Goal: Check status: Check status

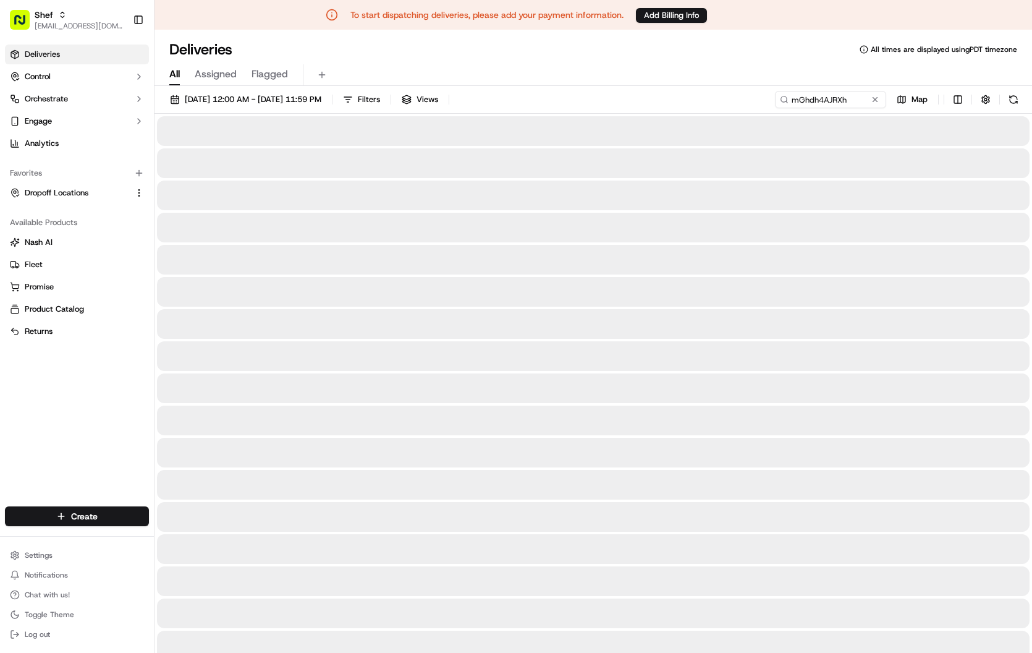
type input "mGhdh4AJRXh"
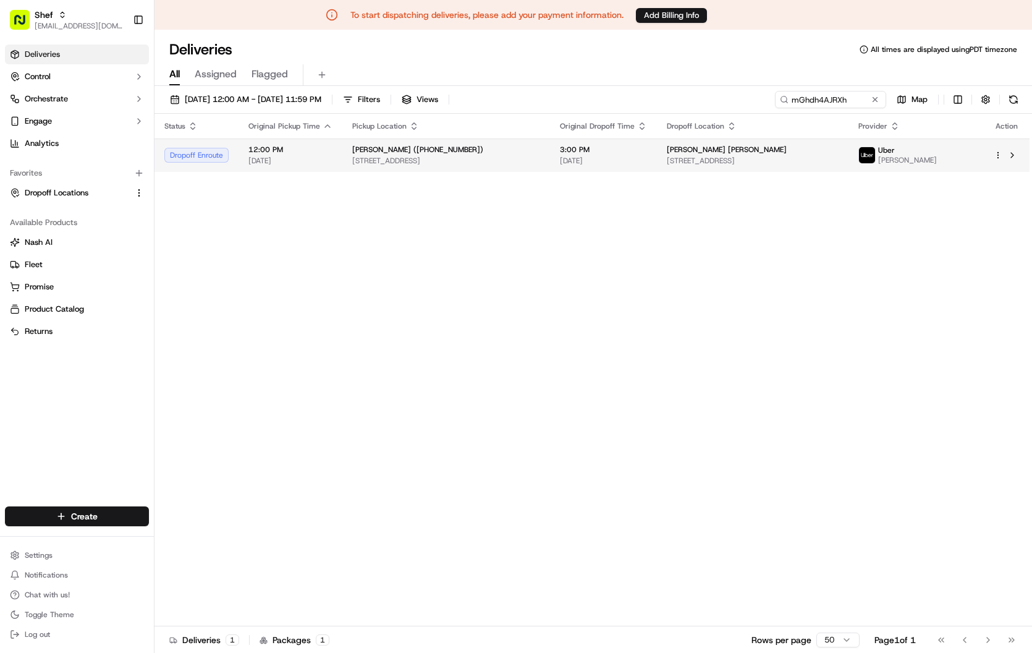
click at [548, 168] on td "[PERSON_NAME] ([PHONE_NUMBER]) [STREET_ADDRESS]" at bounding box center [446, 154] width 208 height 33
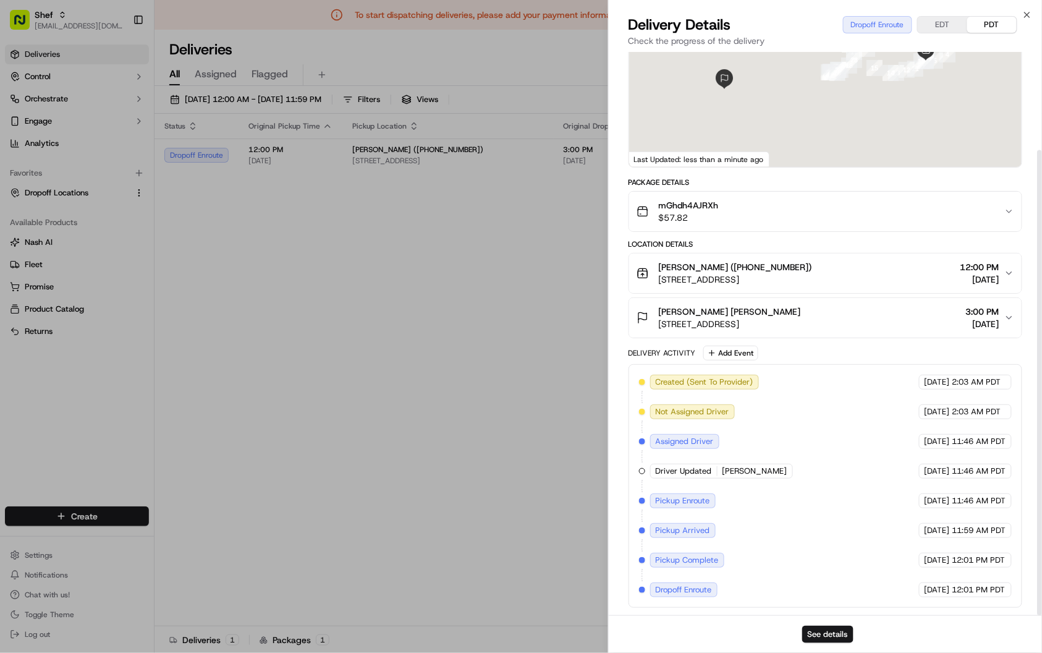
scroll to position [119, 0]
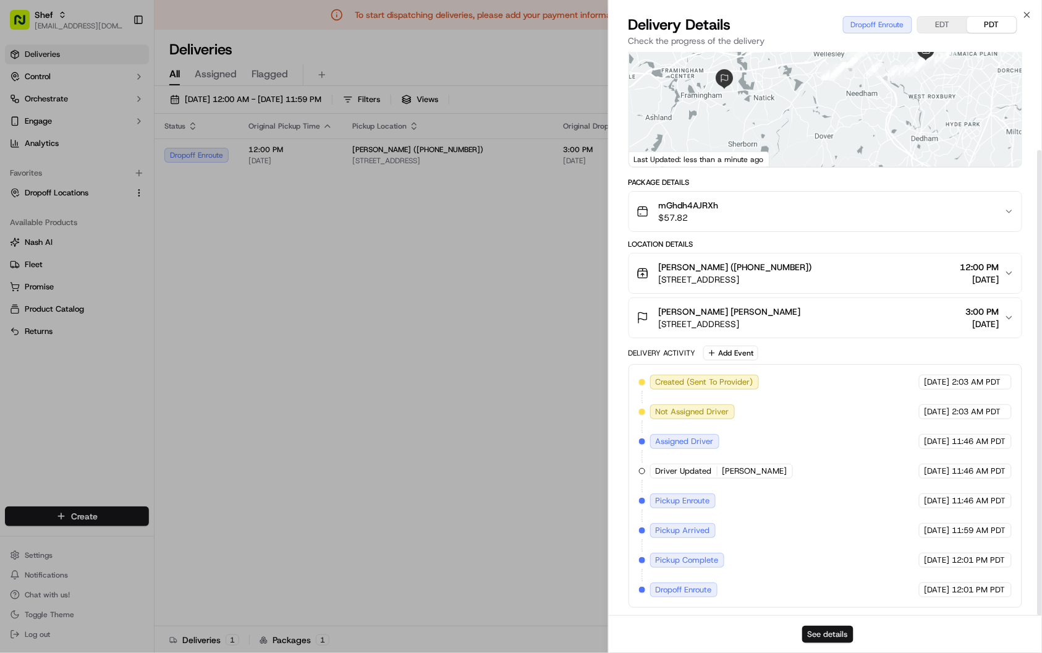
click at [839, 634] on button "See details" at bounding box center [827, 634] width 51 height 17
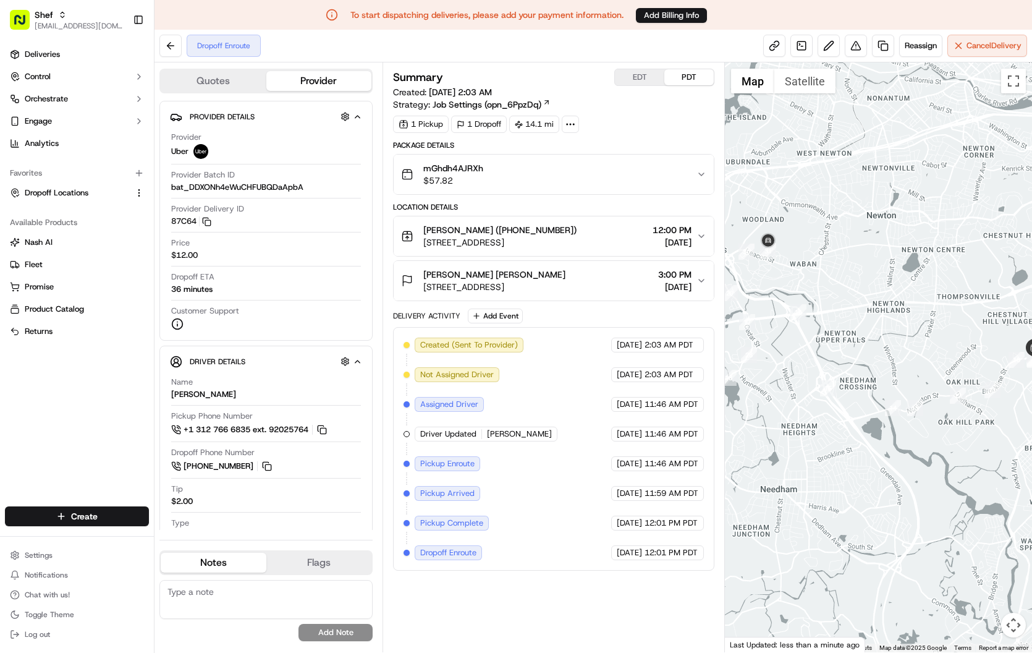
drag, startPoint x: 870, startPoint y: 376, endPoint x: 807, endPoint y: 346, distance: 69.7
click at [807, 346] on div at bounding box center [878, 357] width 307 height 590
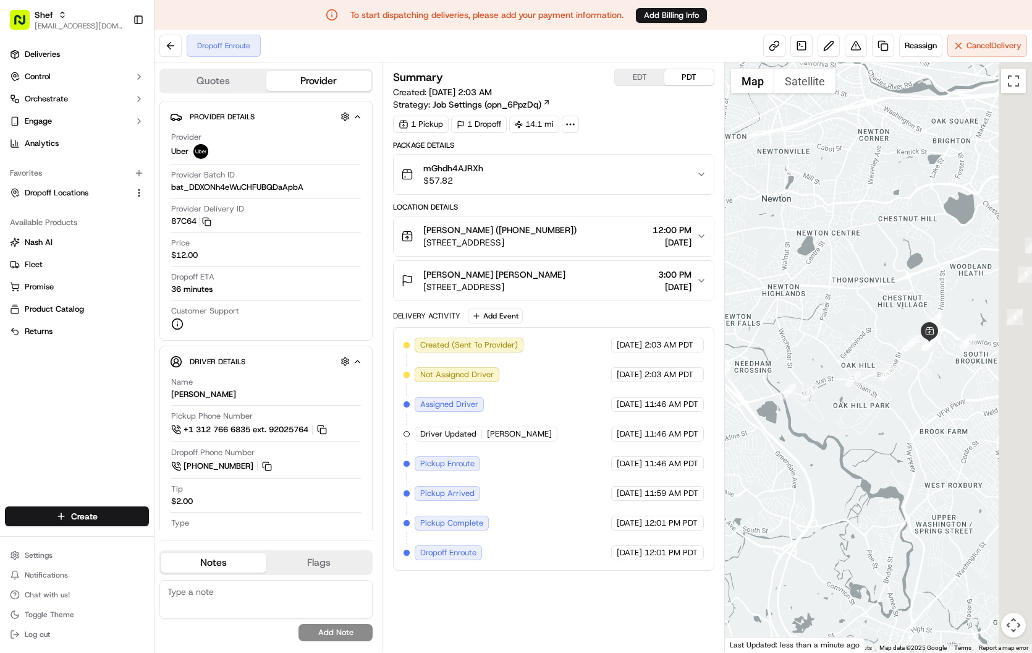
drag, startPoint x: 932, startPoint y: 348, endPoint x: 827, endPoint y: 331, distance: 106.4
click at [827, 331] on div at bounding box center [878, 357] width 307 height 590
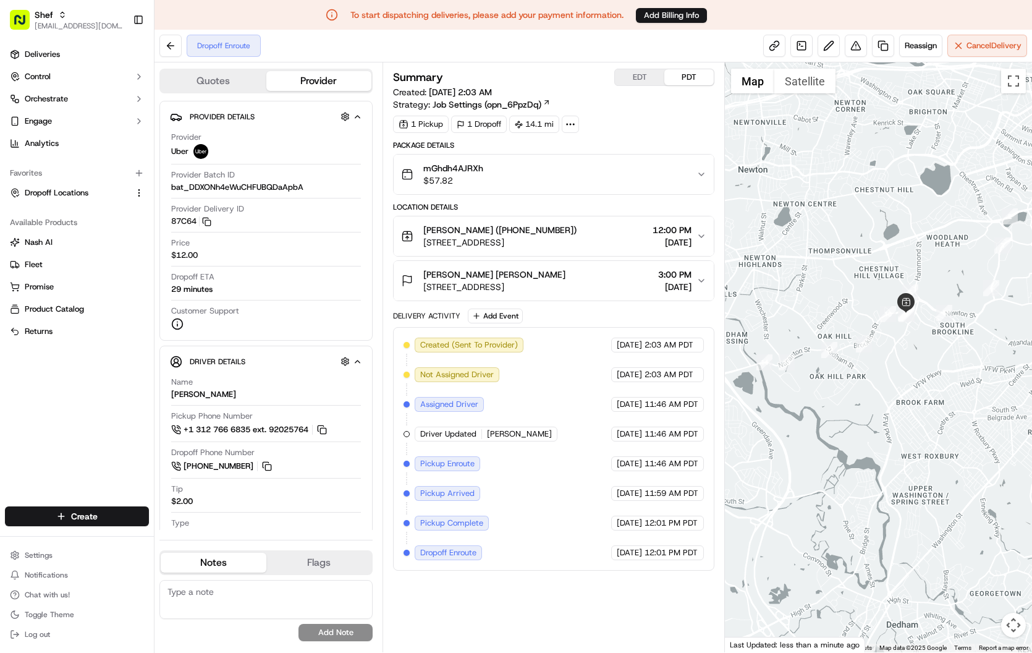
drag, startPoint x: 898, startPoint y: 403, endPoint x: 825, endPoint y: 422, distance: 75.4
click at [825, 422] on div at bounding box center [878, 357] width 307 height 590
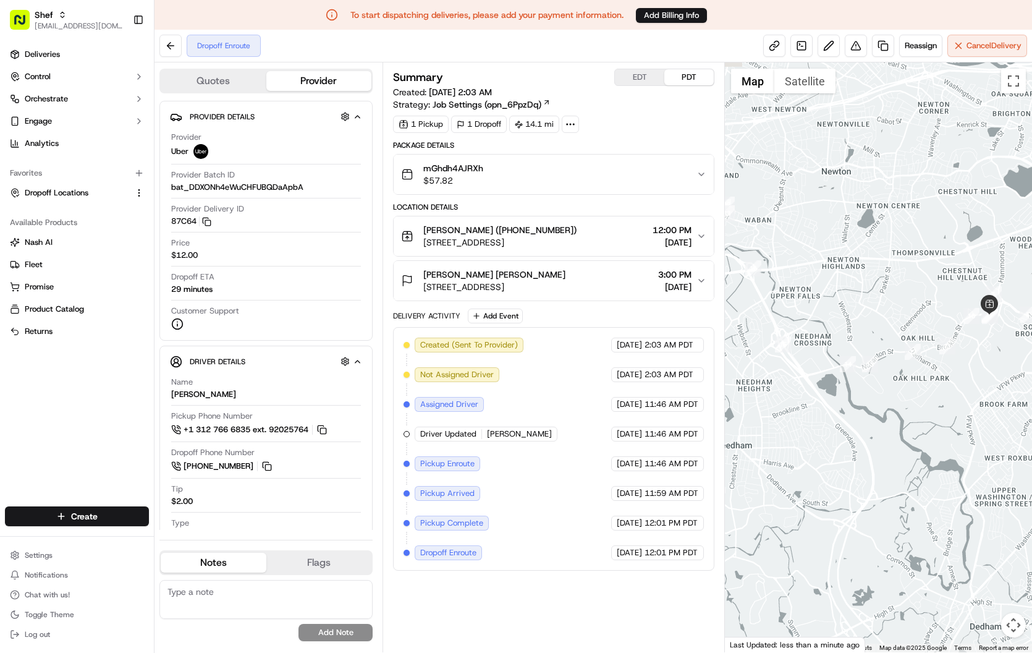
drag, startPoint x: 926, startPoint y: 394, endPoint x: 1008, endPoint y: 318, distance: 111.6
click at [1009, 323] on div at bounding box center [878, 357] width 307 height 590
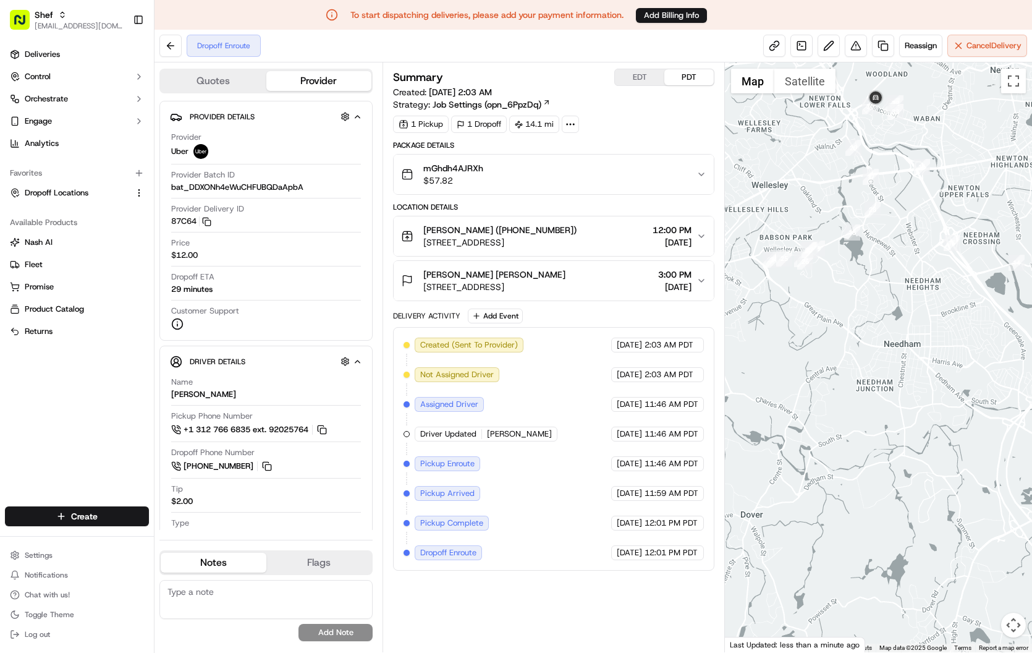
drag, startPoint x: 781, startPoint y: 378, endPoint x: 805, endPoint y: 442, distance: 68.9
click at [805, 442] on div at bounding box center [878, 357] width 307 height 590
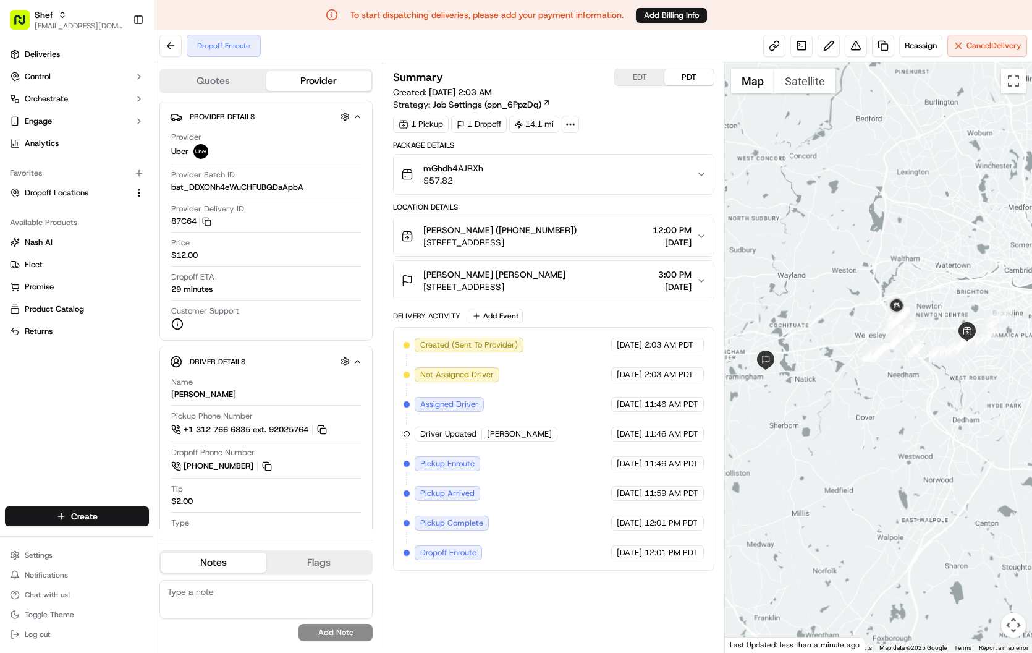
drag, startPoint x: 905, startPoint y: 396, endPoint x: 929, endPoint y: 385, distance: 26.6
click at [929, 385] on div at bounding box center [878, 357] width 307 height 590
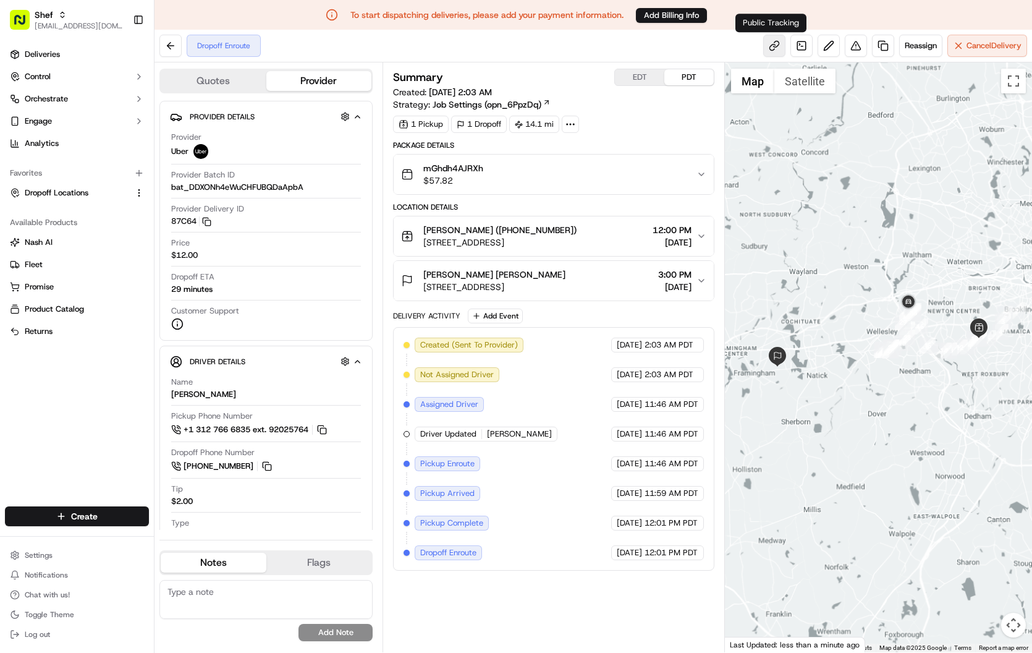
click at [767, 44] on link at bounding box center [774, 46] width 22 height 22
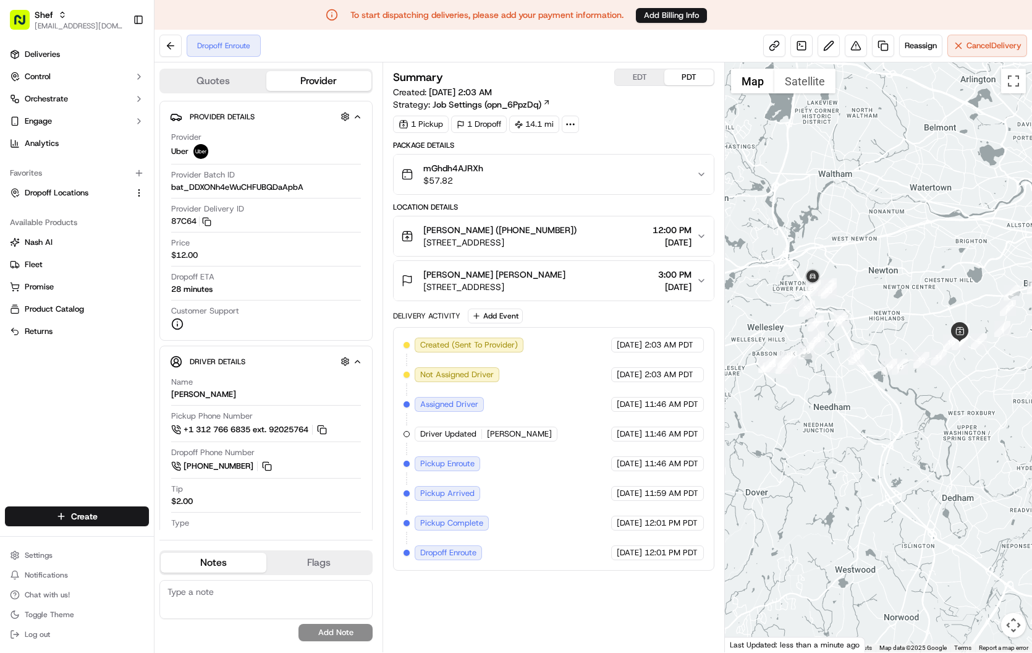
drag, startPoint x: 943, startPoint y: 376, endPoint x: 925, endPoint y: 344, distance: 36.0
click at [841, 354] on div at bounding box center [878, 357] width 307 height 590
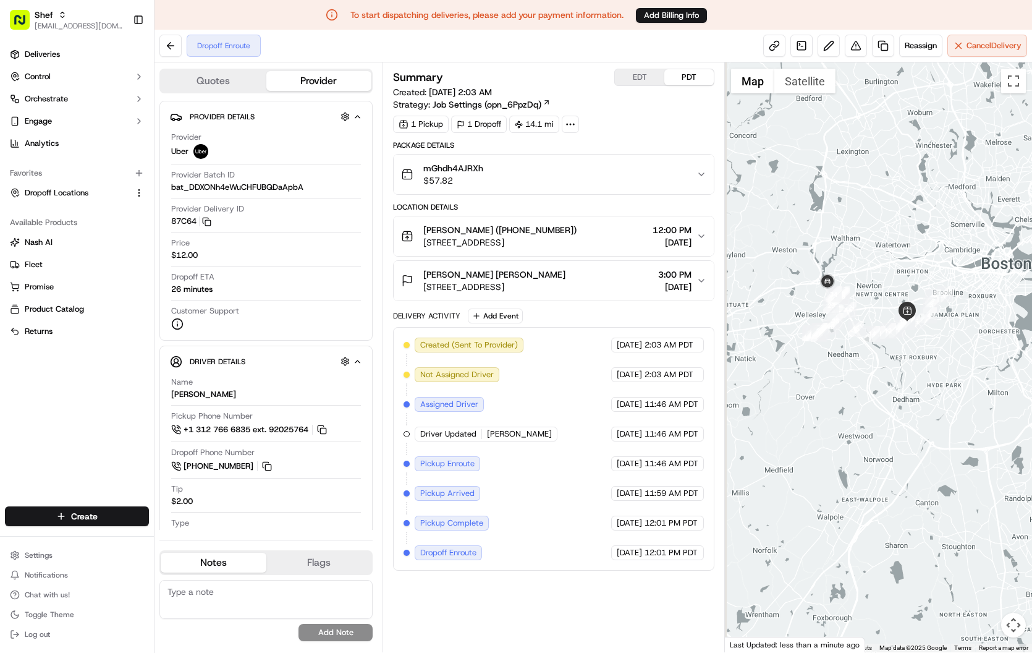
drag, startPoint x: 890, startPoint y: 349, endPoint x: 916, endPoint y: 344, distance: 26.4
click at [916, 344] on div at bounding box center [878, 357] width 307 height 590
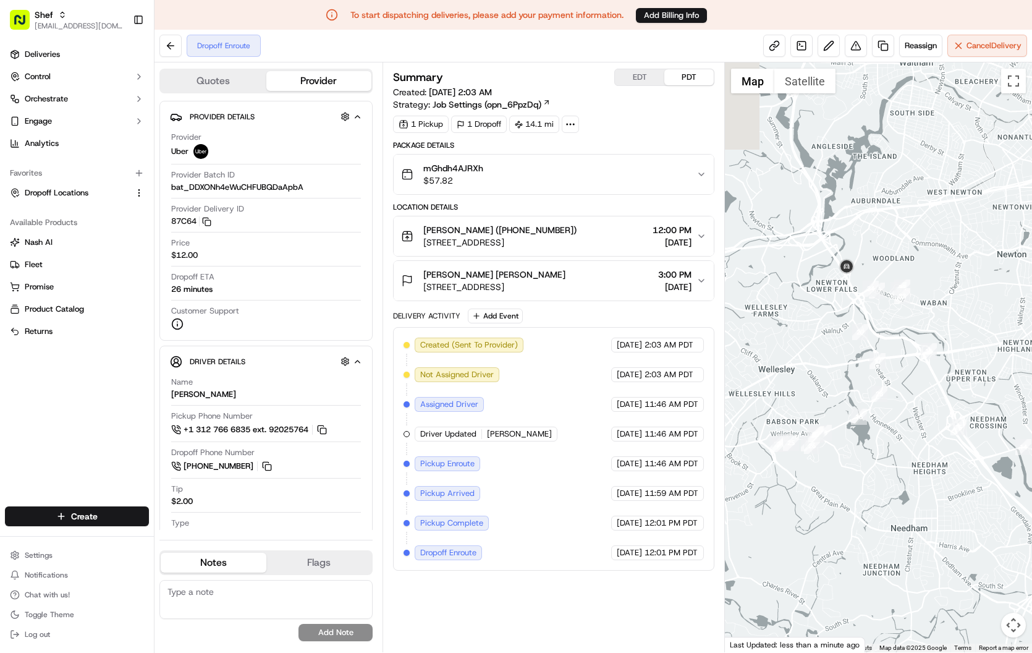
drag, startPoint x: 813, startPoint y: 326, endPoint x: 882, endPoint y: 315, distance: 70.0
click at [882, 315] on div at bounding box center [878, 357] width 307 height 590
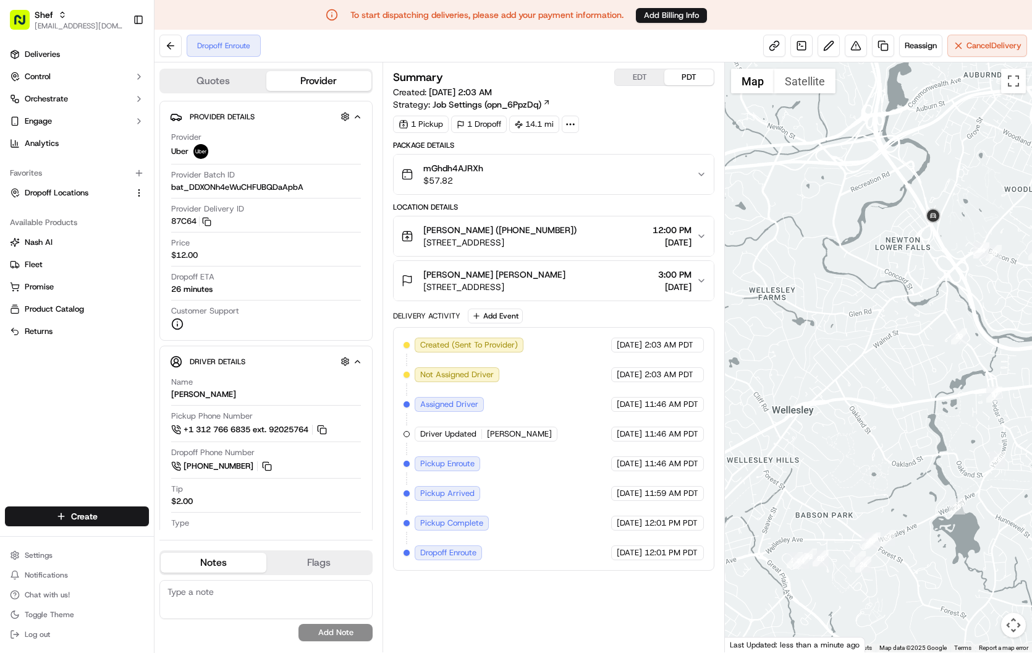
drag, startPoint x: 893, startPoint y: 304, endPoint x: 922, endPoint y: 304, distance: 29.7
click at [922, 304] on div at bounding box center [878, 357] width 307 height 590
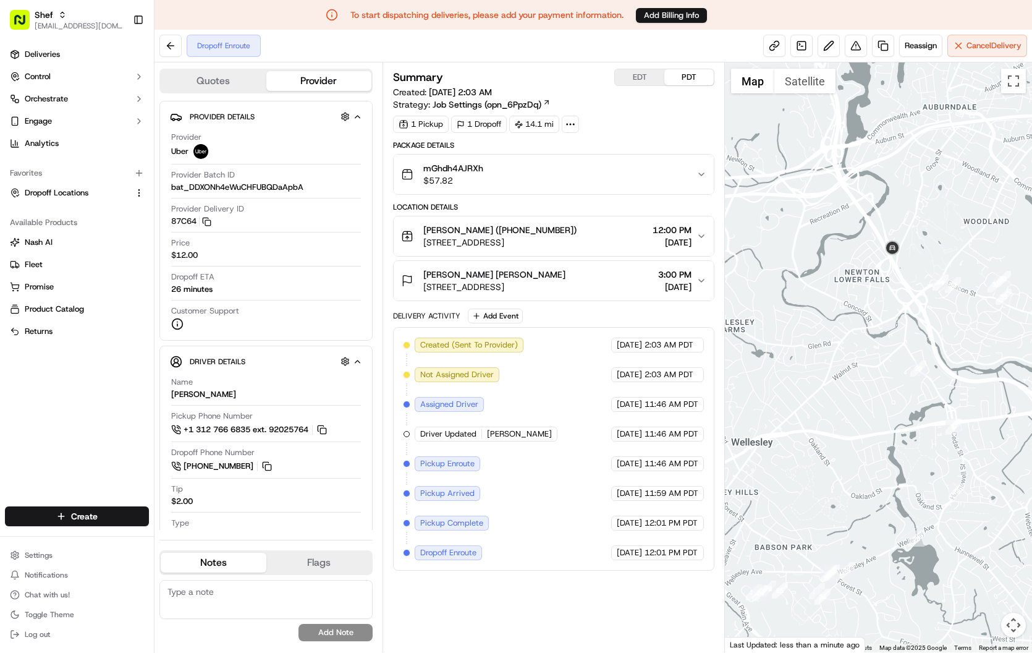
drag, startPoint x: 920, startPoint y: 287, endPoint x: 880, endPoint y: 320, distance: 51.8
click at [880, 320] on div at bounding box center [878, 357] width 307 height 590
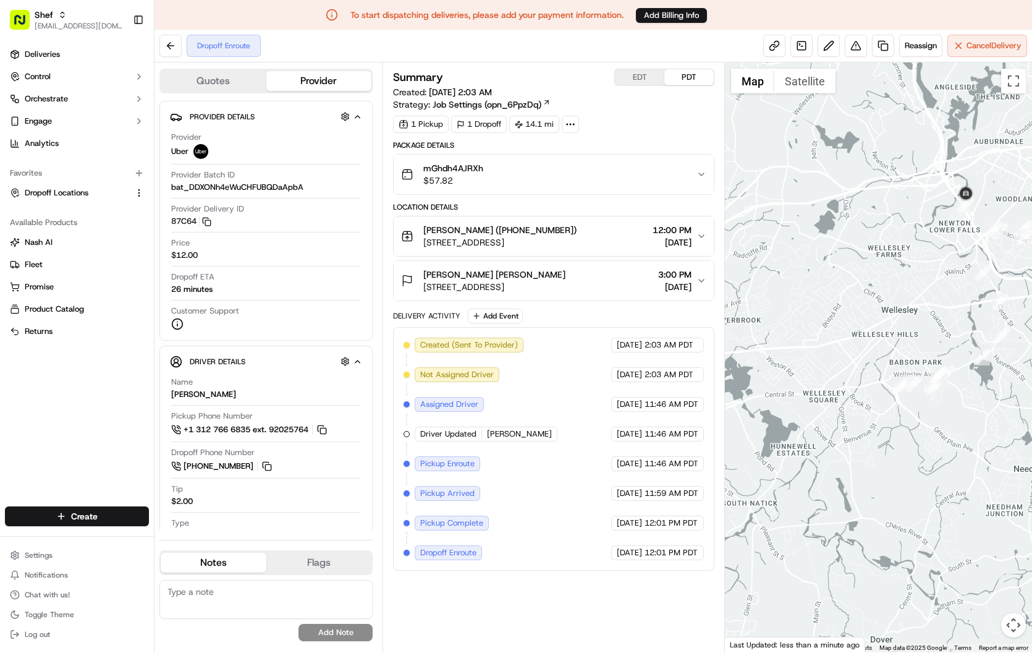
drag, startPoint x: 853, startPoint y: 396, endPoint x: 962, endPoint y: 309, distance: 139.4
click at [962, 309] on div at bounding box center [878, 357] width 307 height 590
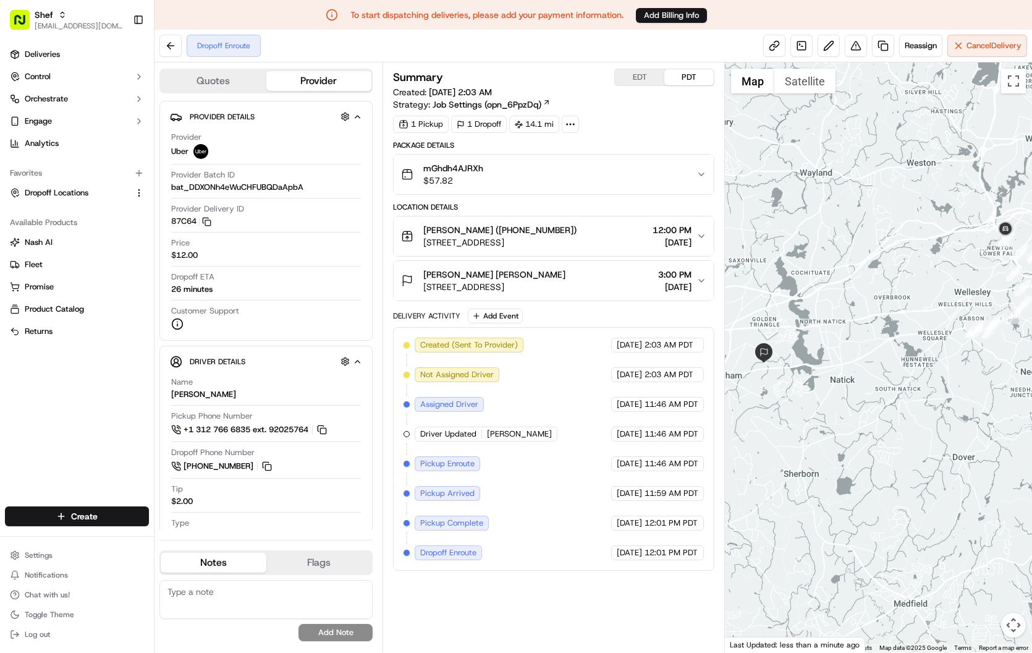
drag, startPoint x: 854, startPoint y: 359, endPoint x: 928, endPoint y: 335, distance: 77.8
click at [928, 335] on div at bounding box center [878, 357] width 307 height 590
